Goal: Information Seeking & Learning: Compare options

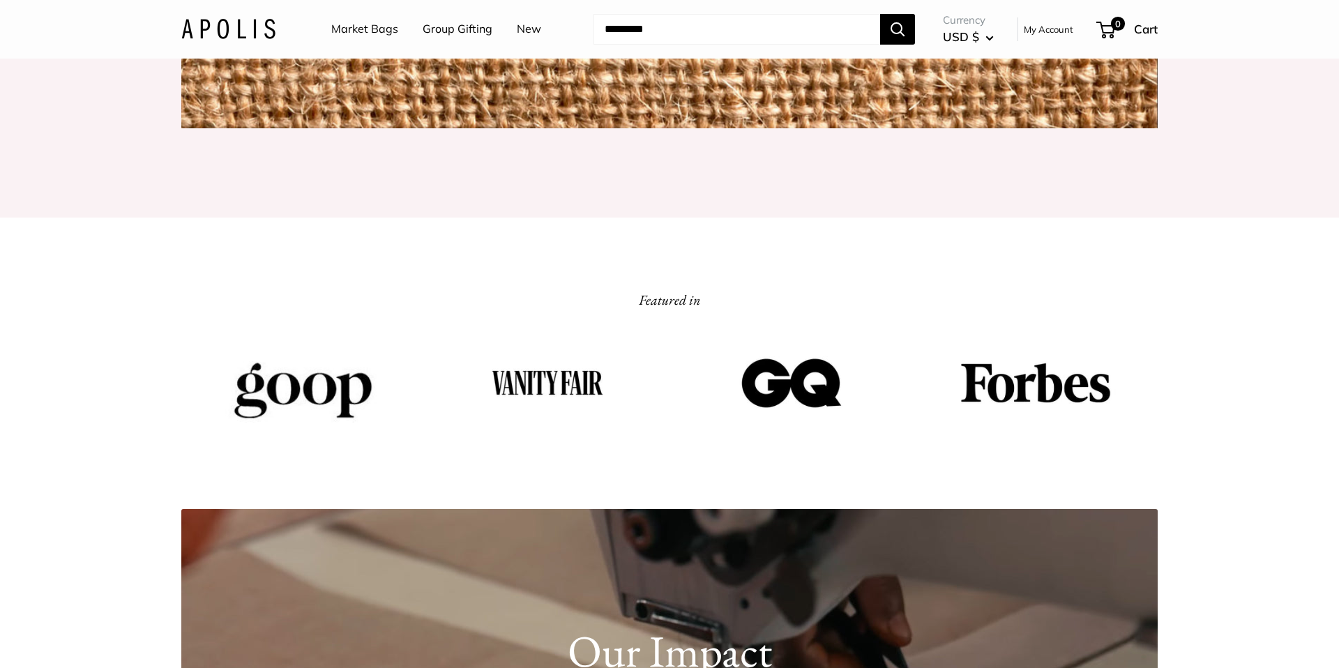
scroll to position [2046, 0]
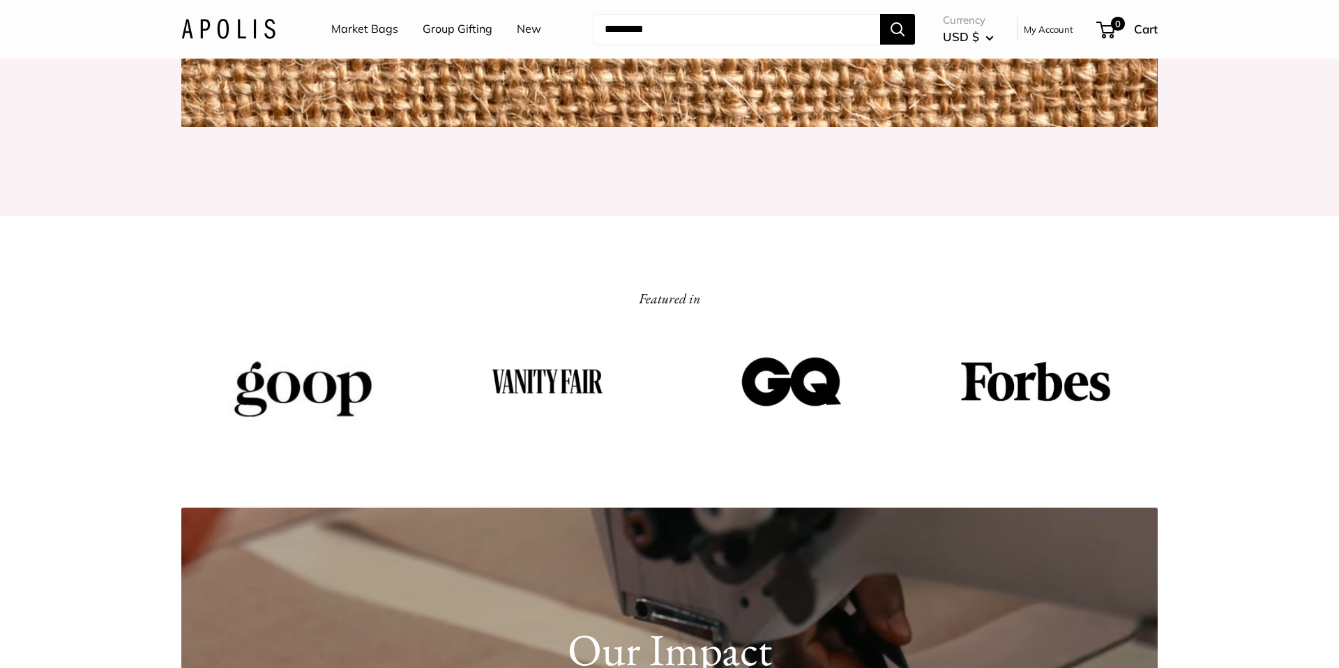
click at [369, 29] on link "Market Bags" at bounding box center [364, 29] width 67 height 21
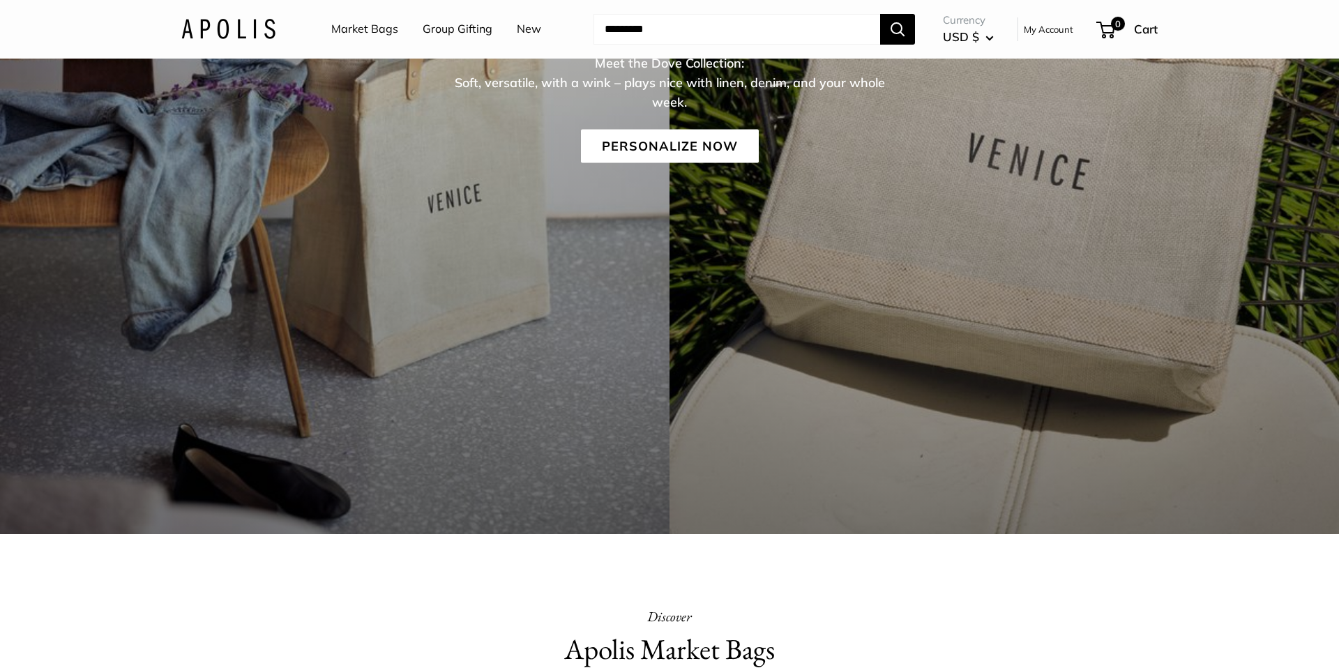
scroll to position [363, 0]
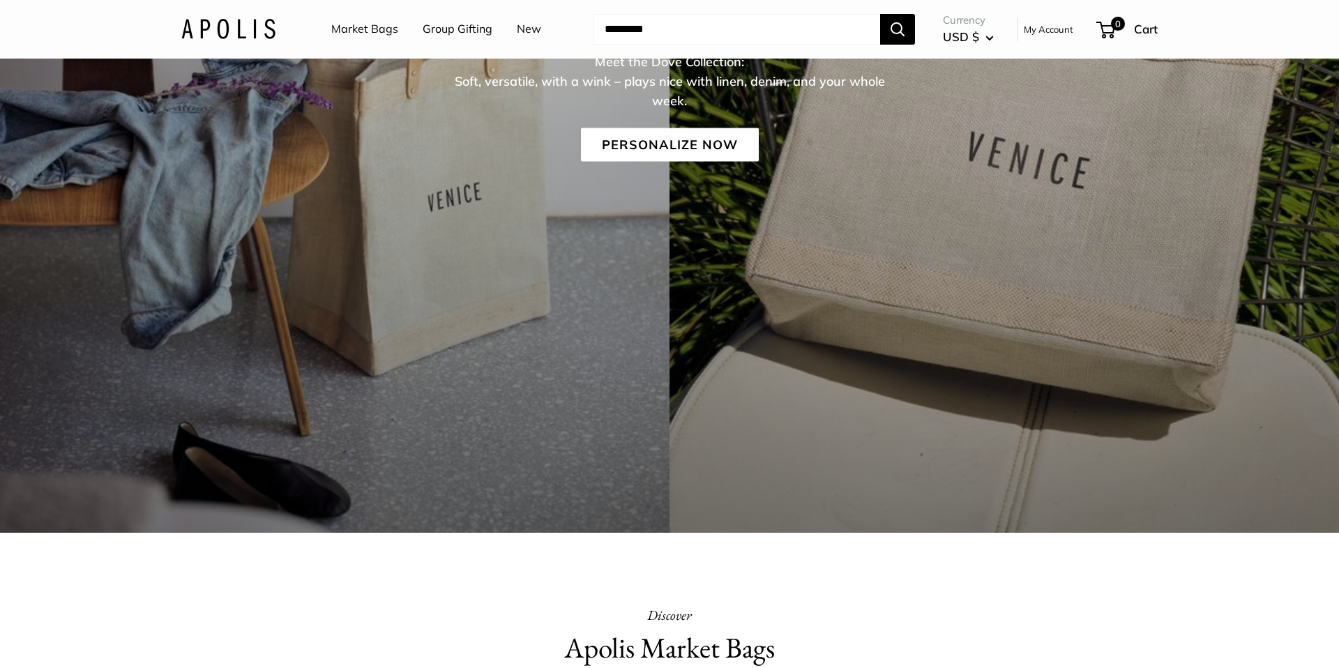
click at [724, 384] on div "Summer 2025 Meet the Dove Collection: Soft, versatile, with a wink – plays nice…" at bounding box center [669, 114] width 1339 height 837
click at [702, 160] on link "Personalize Now" at bounding box center [670, 144] width 178 height 33
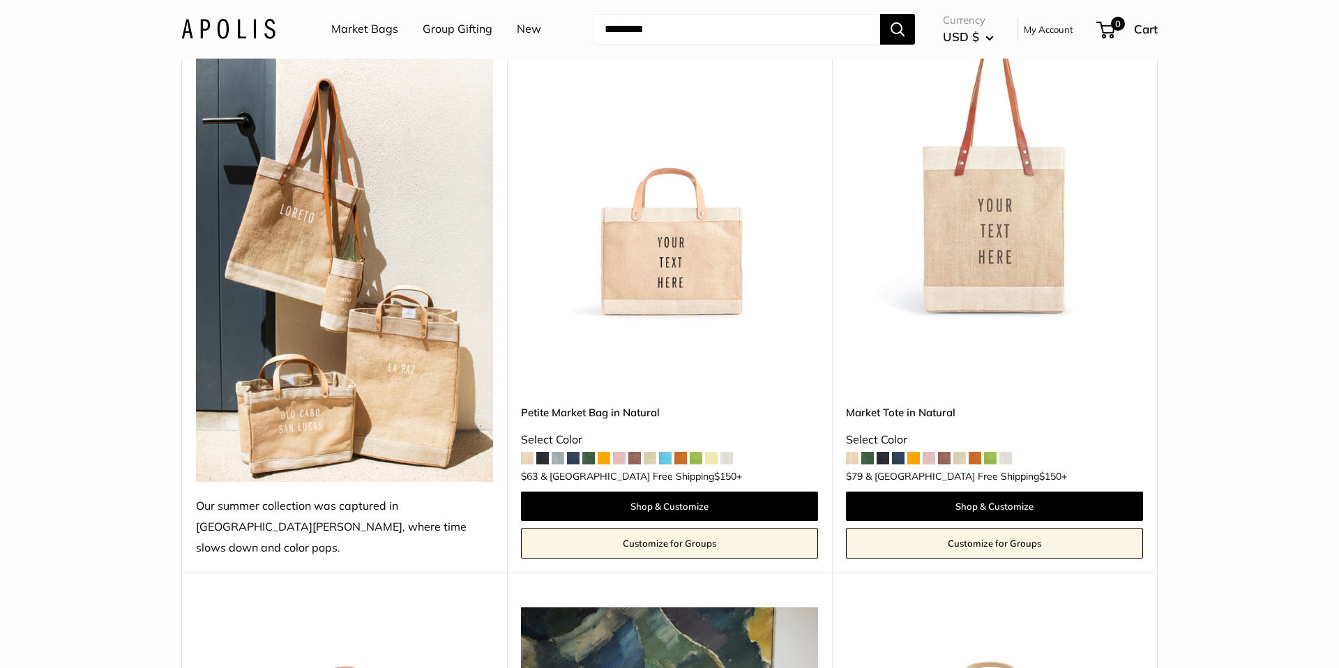
scroll to position [219, 0]
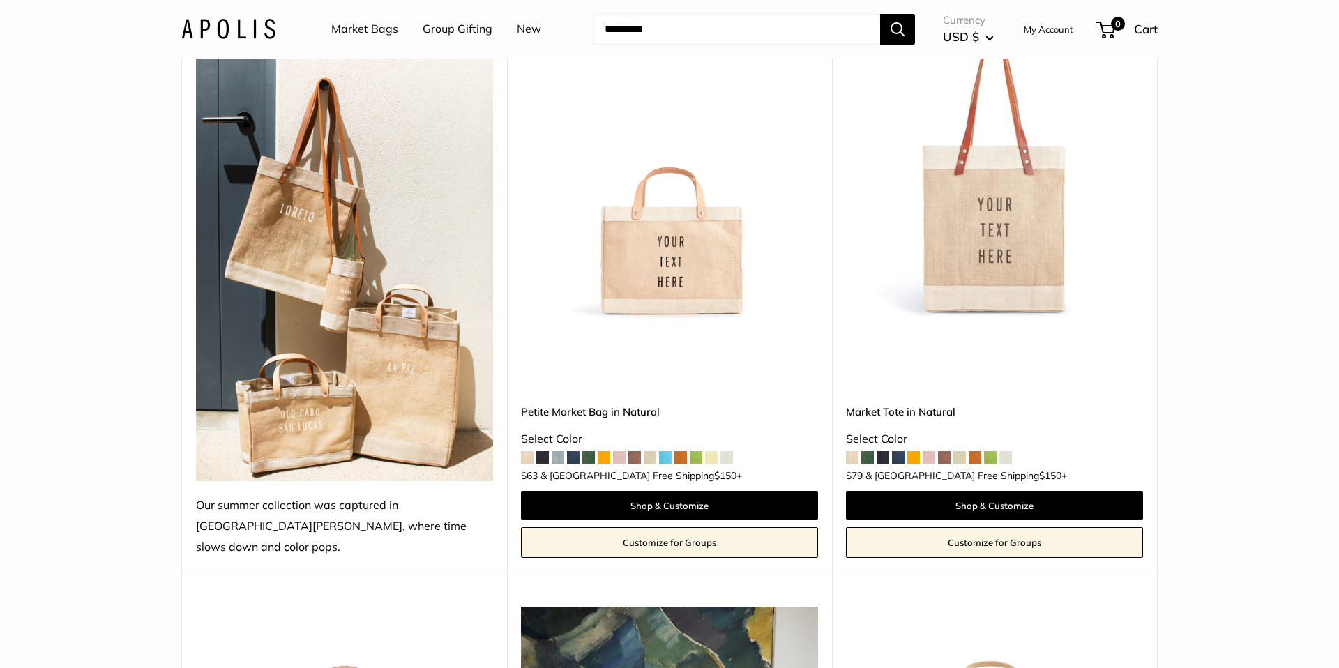
click at [914, 451] on span at bounding box center [913, 457] width 13 height 13
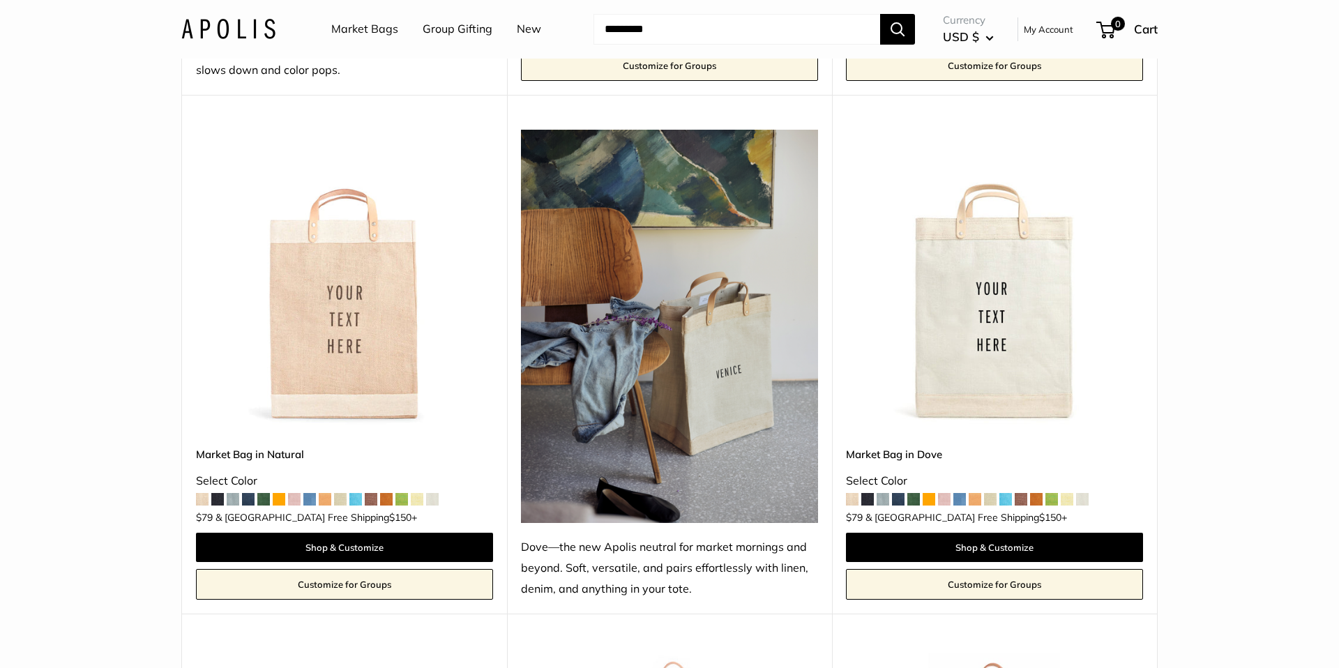
scroll to position [944, 0]
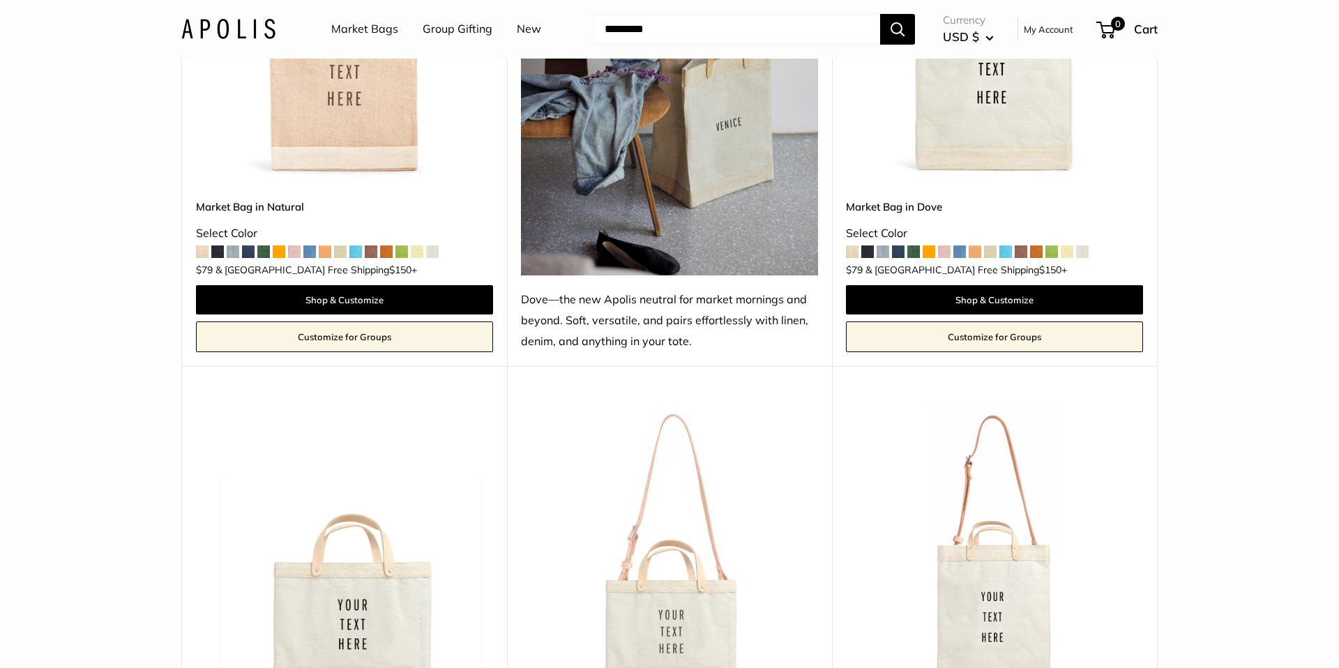
click at [359, 246] on span at bounding box center [355, 252] width 13 height 13
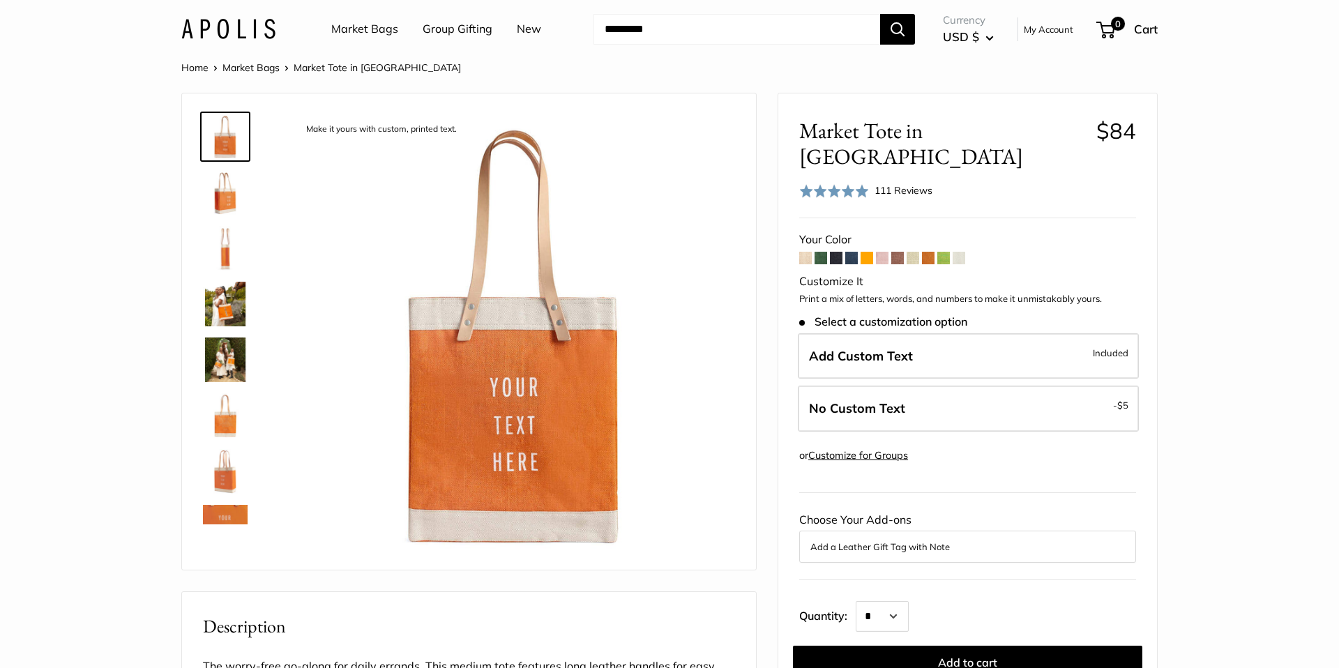
click at [849, 252] on span at bounding box center [851, 258] width 13 height 13
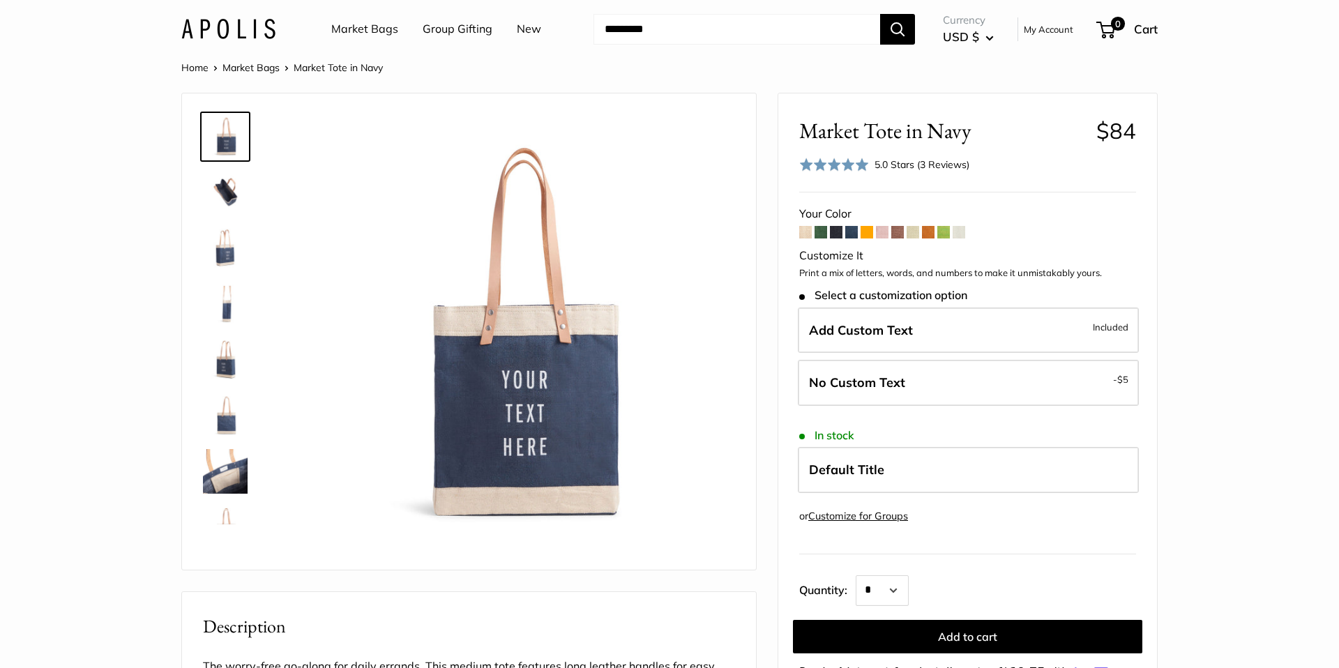
click at [837, 233] on span at bounding box center [836, 232] width 13 height 13
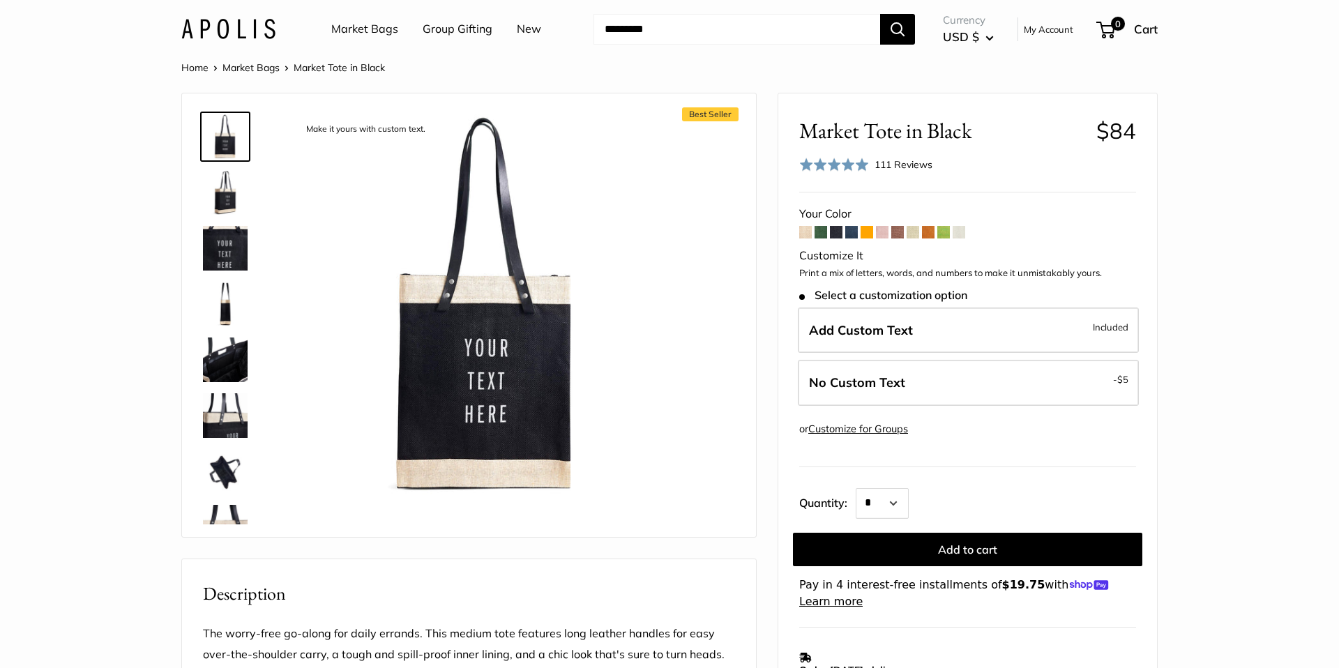
click at [823, 234] on span at bounding box center [821, 232] width 13 height 13
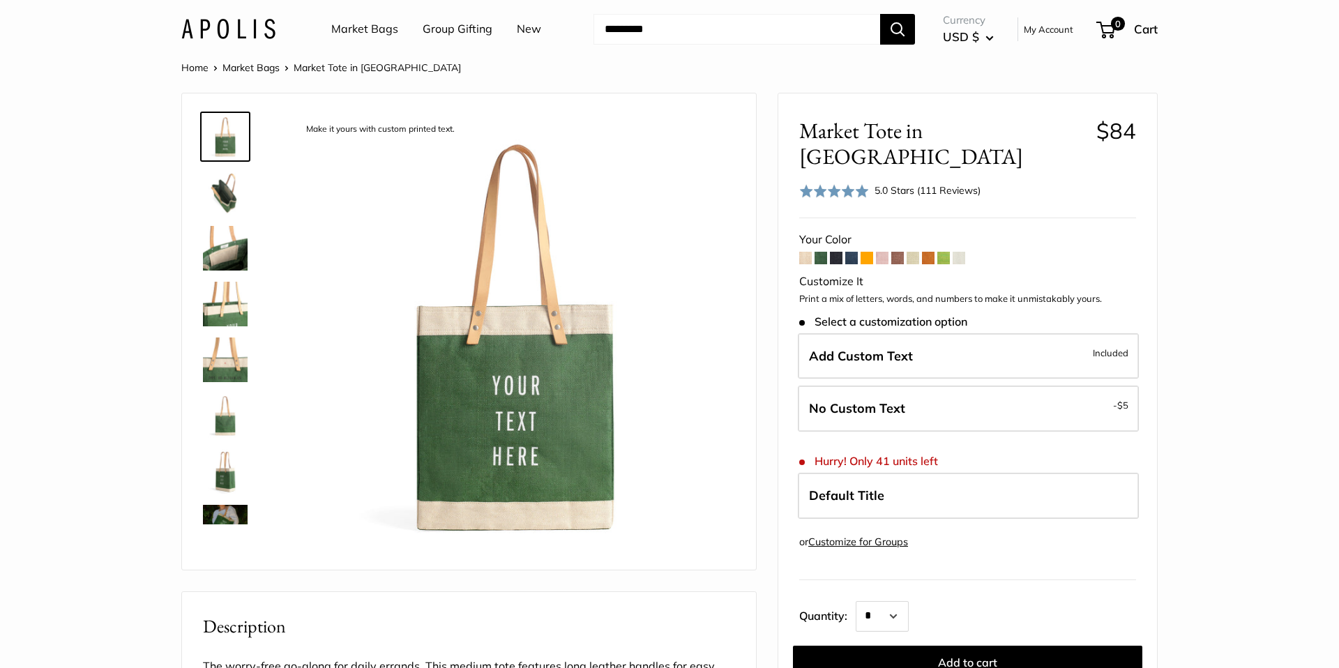
click at [918, 252] on span at bounding box center [913, 258] width 13 height 13
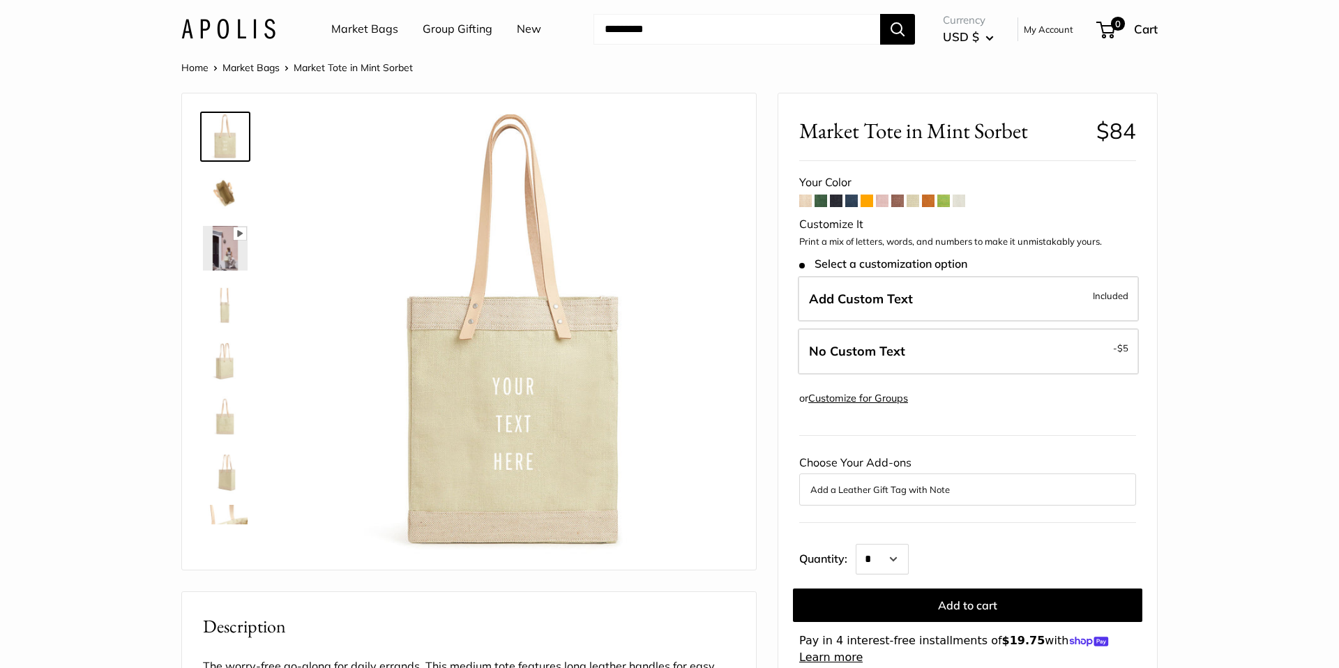
click at [964, 198] on span at bounding box center [959, 201] width 13 height 13
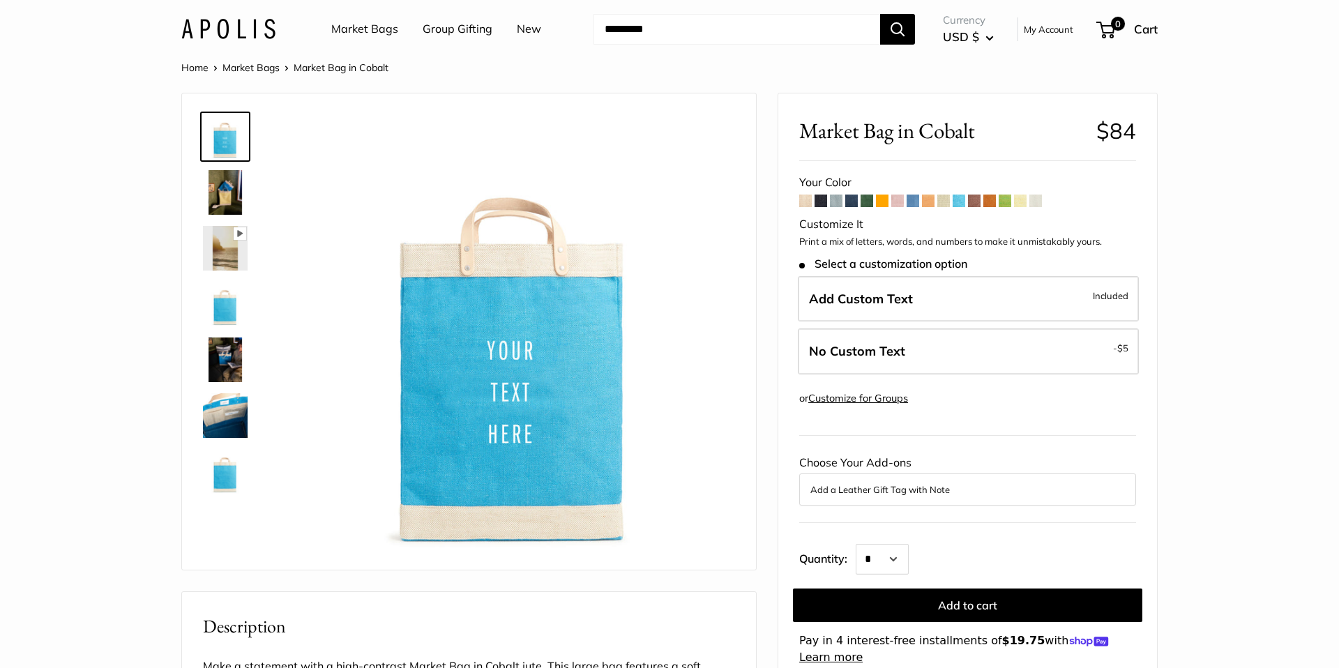
click at [919, 202] on span at bounding box center [913, 201] width 13 height 13
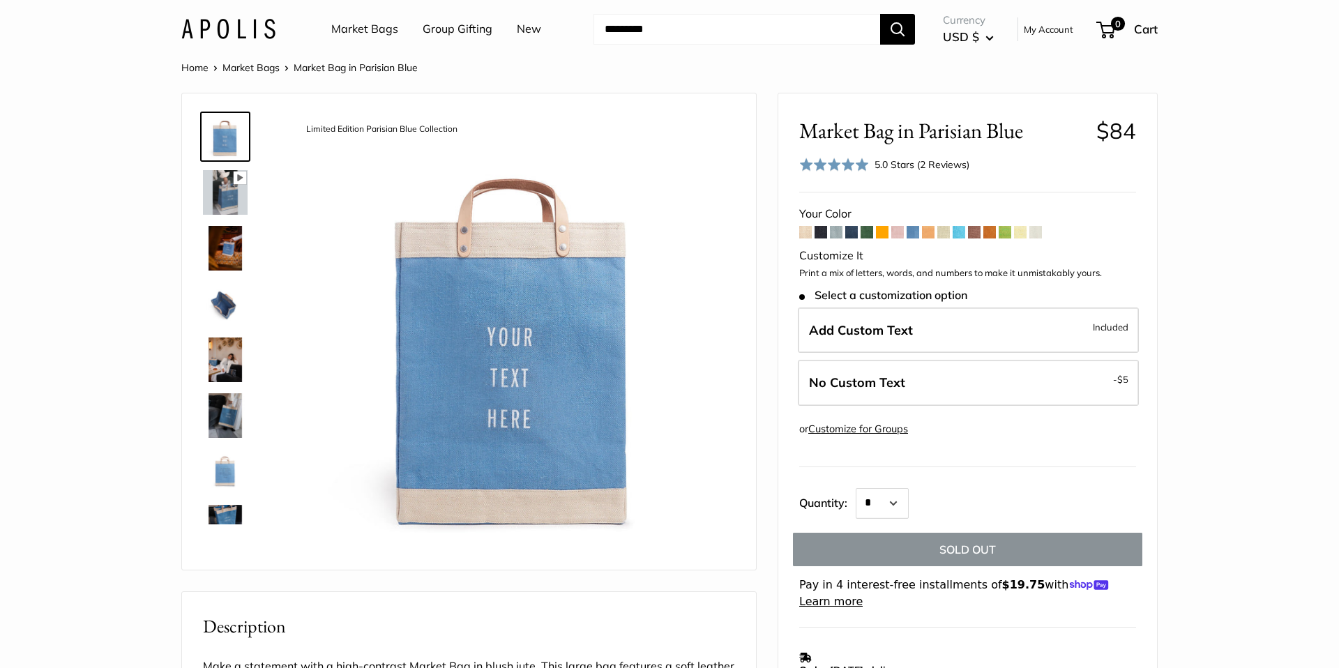
click at [831, 233] on span at bounding box center [836, 232] width 13 height 13
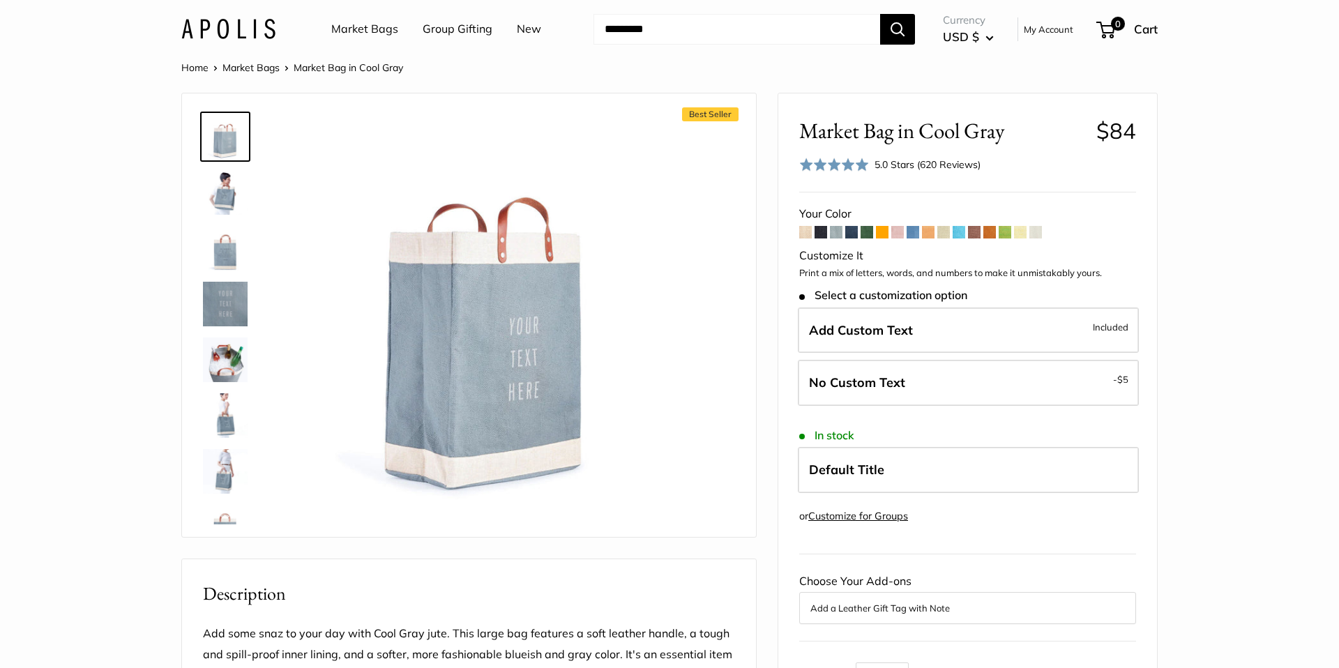
click at [825, 235] on span at bounding box center [821, 232] width 13 height 13
